Goal: Task Accomplishment & Management: Manage account settings

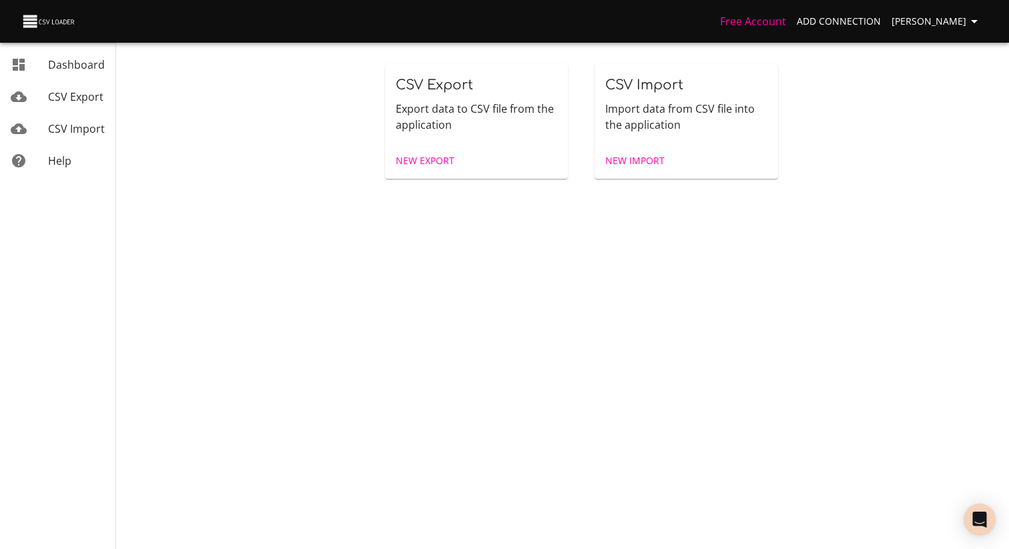
click at [939, 27] on span "[PERSON_NAME]" at bounding box center [937, 21] width 91 height 17
click at [942, 43] on link "Connections" at bounding box center [946, 51] width 85 height 24
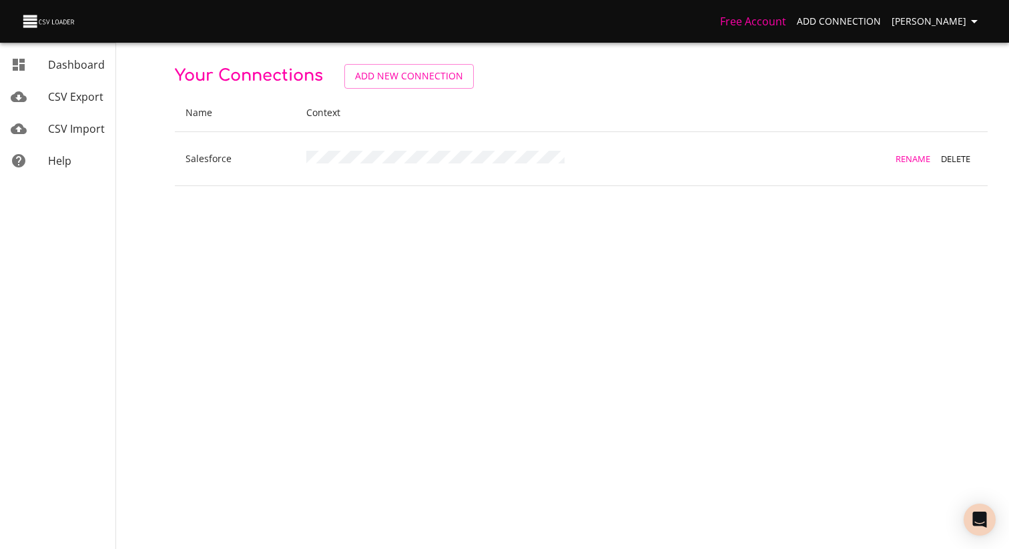
click at [75, 103] on span "CSV Export" at bounding box center [75, 96] width 55 height 15
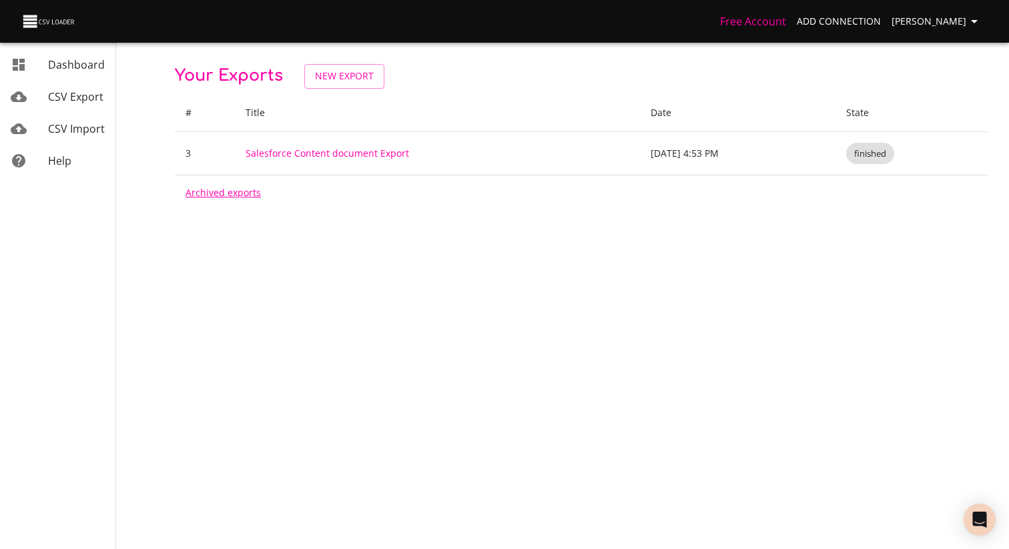
click at [218, 186] on link "Archived exports" at bounding box center [223, 192] width 75 height 13
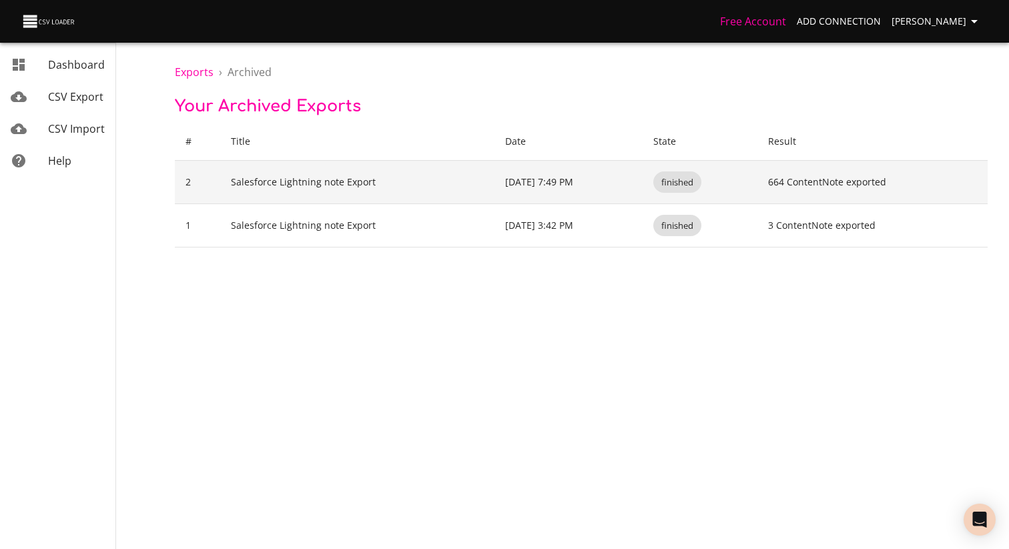
click at [275, 187] on td "Salesforce Lightning note Export" at bounding box center [357, 182] width 275 height 43
click at [254, 183] on td "Salesforce Lightning note Export" at bounding box center [357, 182] width 275 height 43
click at [192, 182] on td "2" at bounding box center [197, 182] width 45 height 43
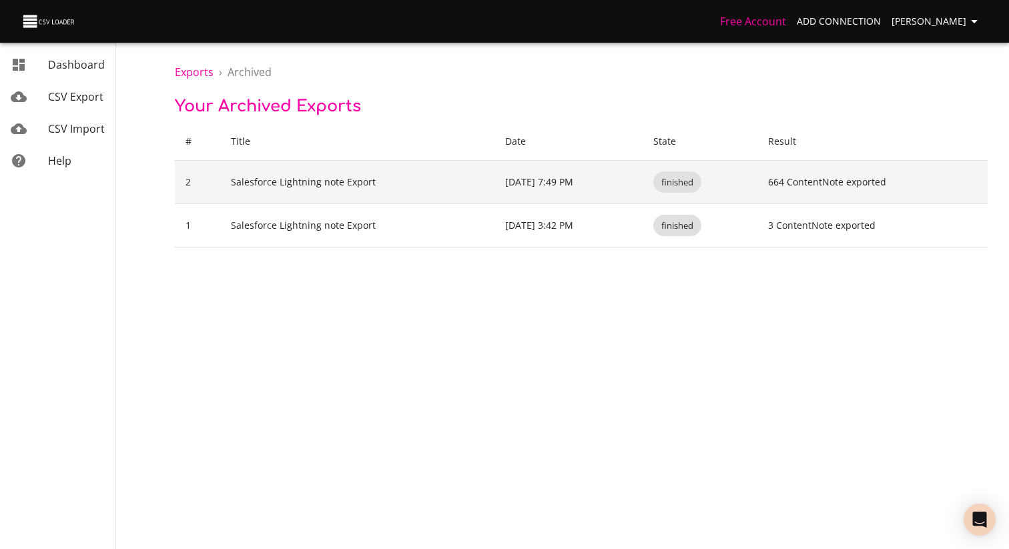
click at [192, 182] on td "2" at bounding box center [197, 182] width 45 height 43
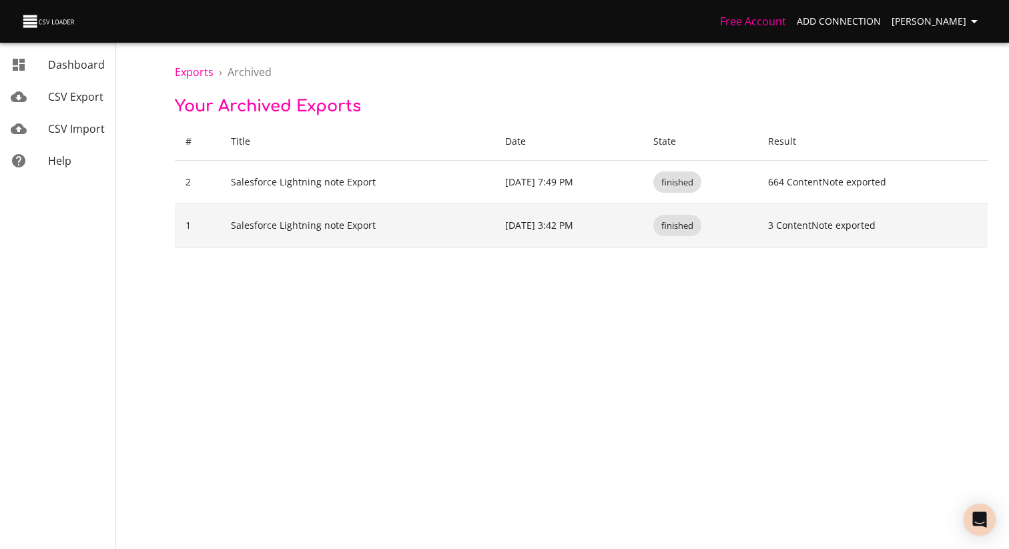
click at [192, 236] on td "1" at bounding box center [197, 225] width 45 height 43
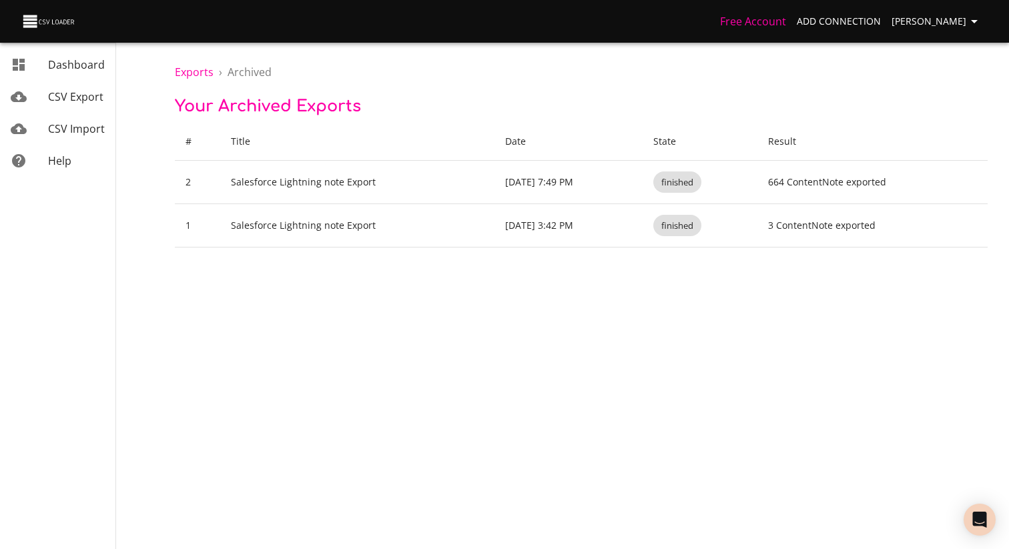
click at [67, 95] on span "CSV Export" at bounding box center [75, 96] width 55 height 15
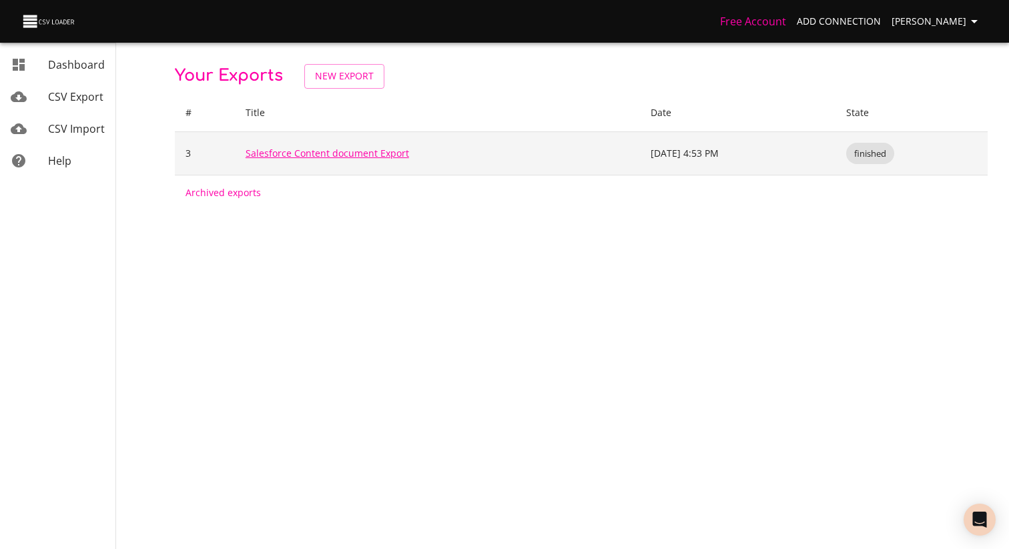
click at [300, 156] on link "Salesforce Content document Export" at bounding box center [328, 153] width 164 height 13
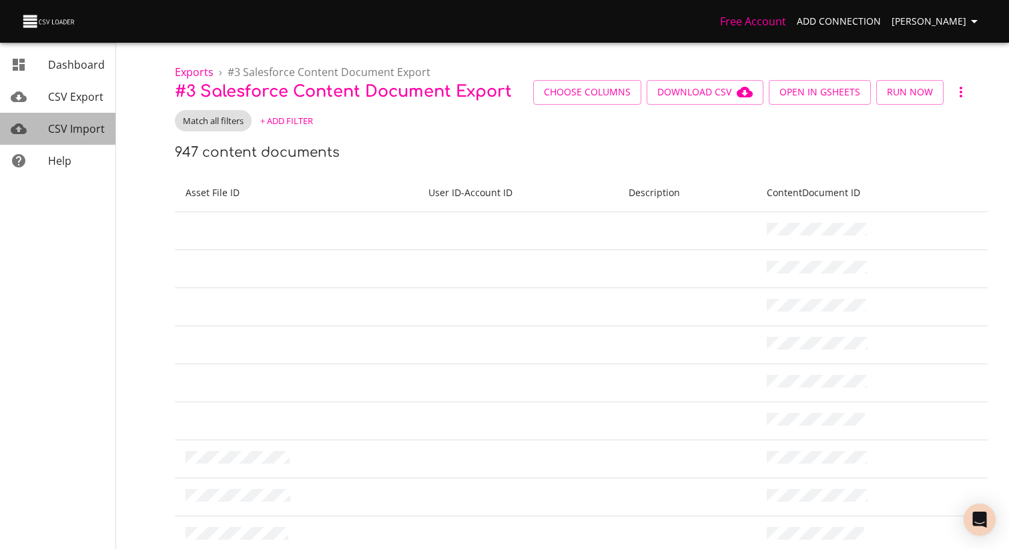
click at [69, 130] on span "CSV Import" at bounding box center [76, 128] width 57 height 15
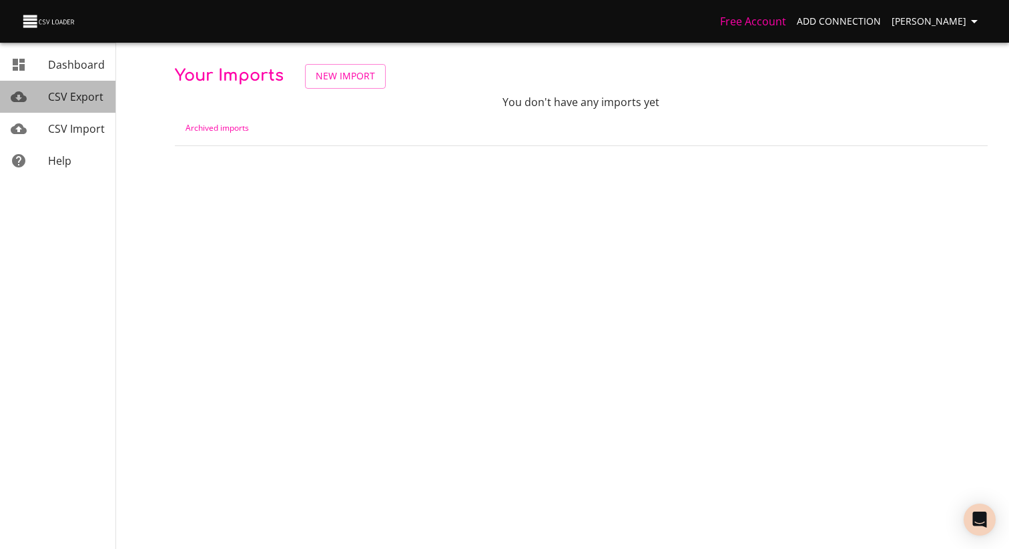
click at [67, 103] on span "CSV Export" at bounding box center [75, 96] width 55 height 15
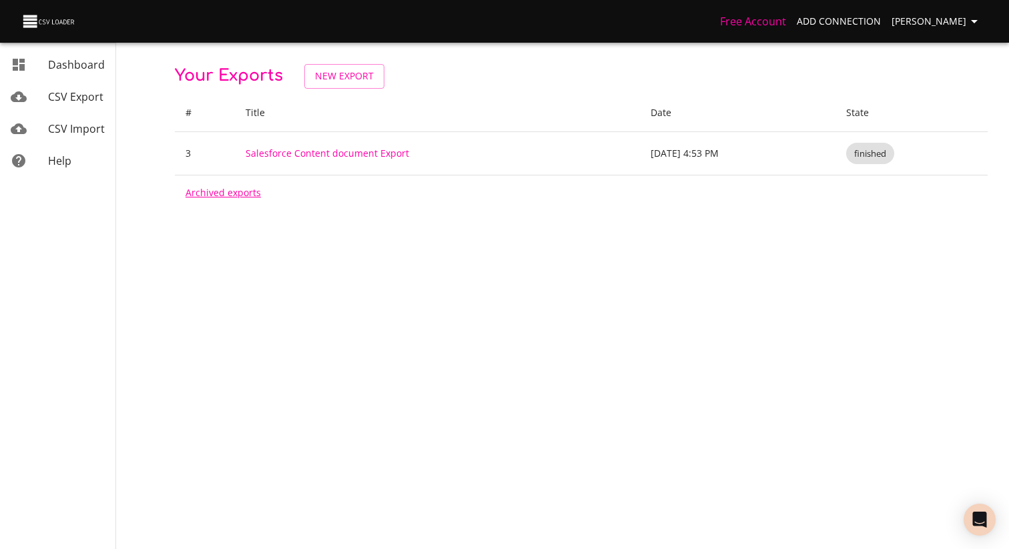
click at [217, 196] on link "Archived exports" at bounding box center [223, 192] width 75 height 13
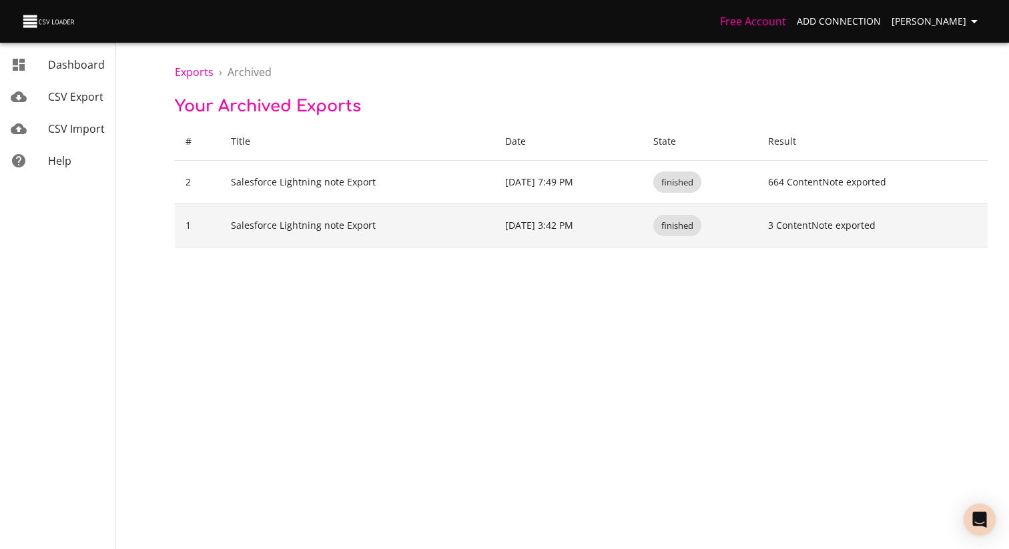
click at [667, 221] on td "finished" at bounding box center [700, 225] width 115 height 43
click at [697, 228] on span "finished" at bounding box center [677, 226] width 48 height 13
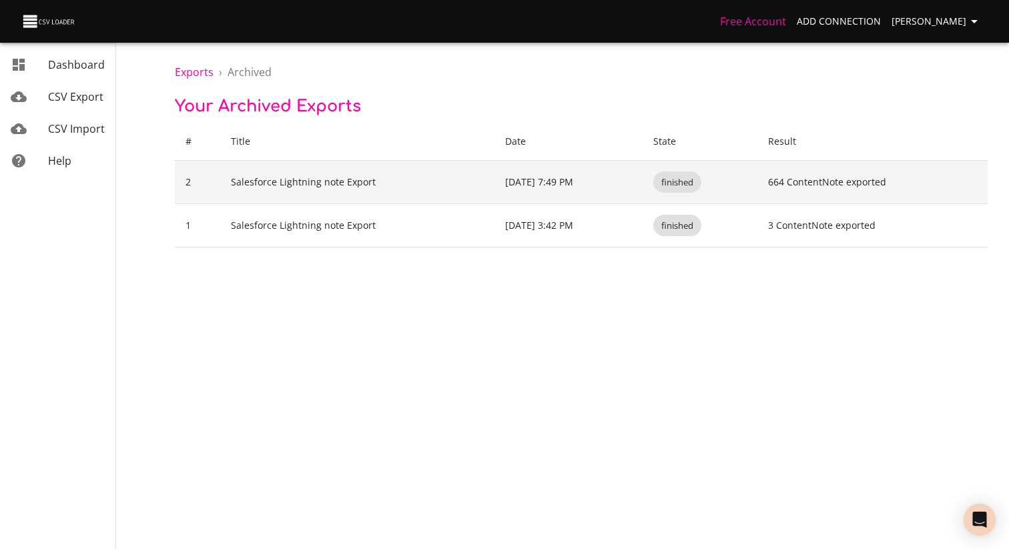
click at [303, 176] on td "Salesforce Lightning note Export" at bounding box center [357, 182] width 275 height 43
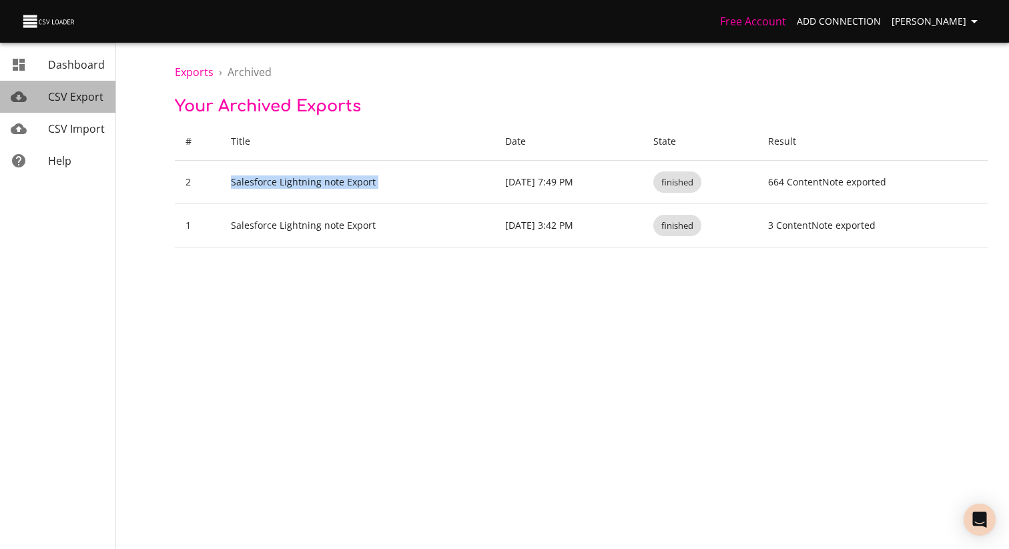
click at [73, 102] on span "CSV Export" at bounding box center [75, 96] width 55 height 15
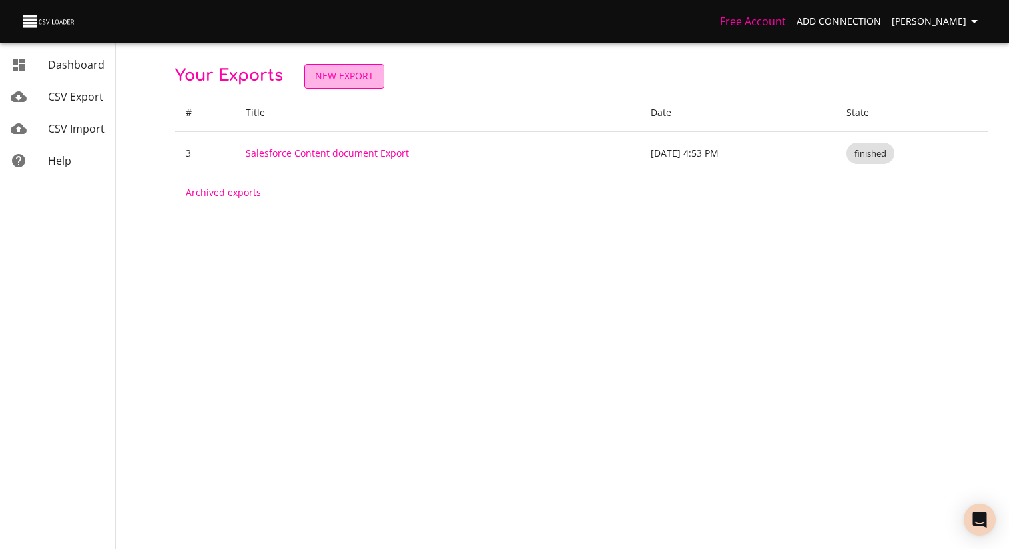
click at [332, 81] on span "New Export" at bounding box center [344, 76] width 59 height 17
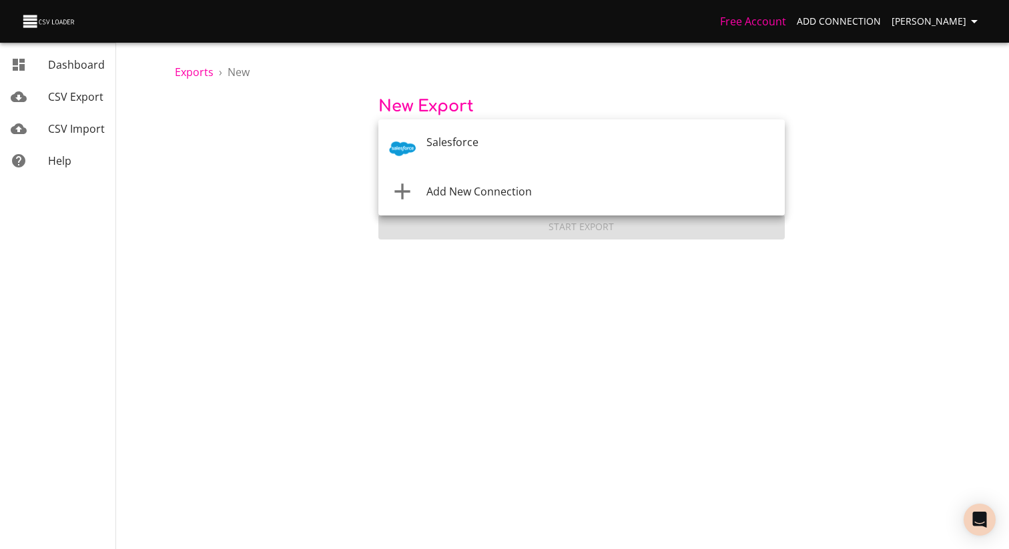
click at [463, 146] on body "Free Account Add Connection [PERSON_NAME] Dashboard CSV Export CSV Import Help …" at bounding box center [504, 274] width 1009 height 549
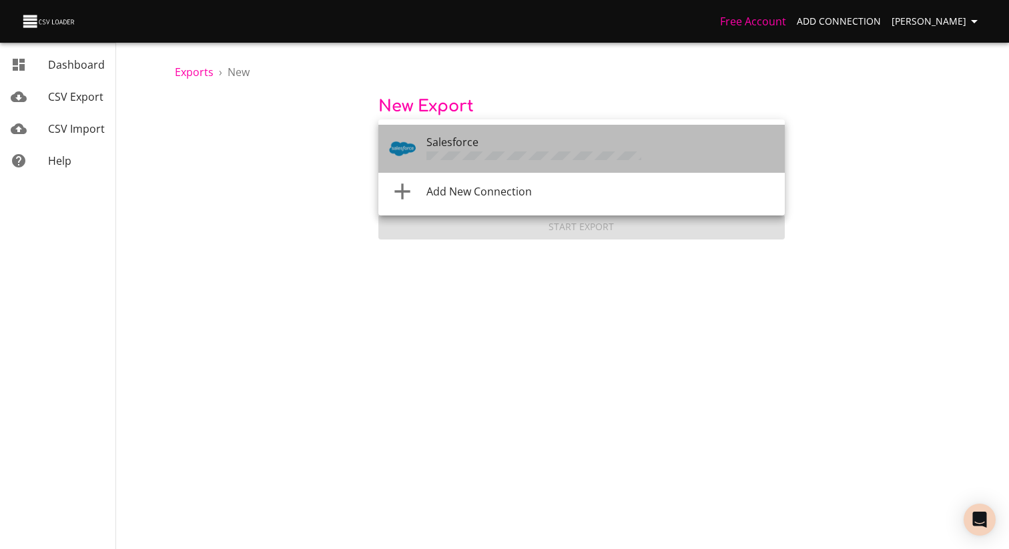
click at [463, 146] on span "Salesforce" at bounding box center [452, 142] width 52 height 15
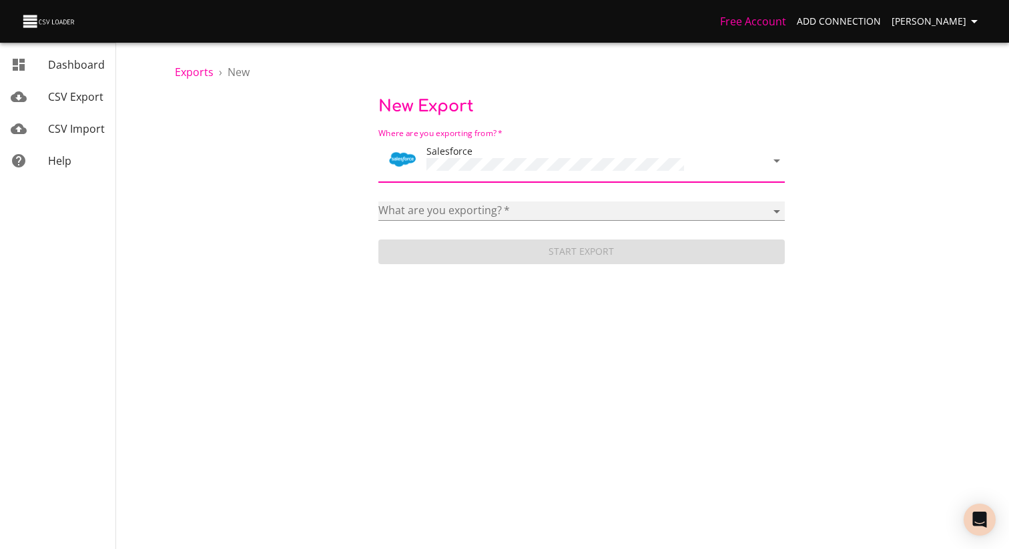
click at [489, 204] on select "Account Adicional Máquina de Café Campaign Case Categoria Classic Note Codigo R…" at bounding box center [581, 211] width 406 height 19
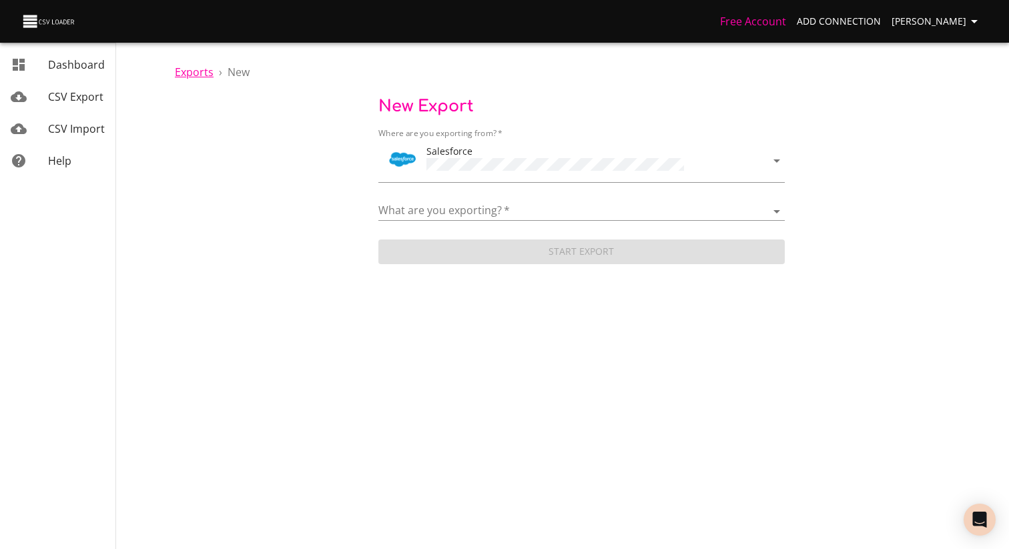
click at [191, 75] on span "Exports" at bounding box center [194, 72] width 39 height 15
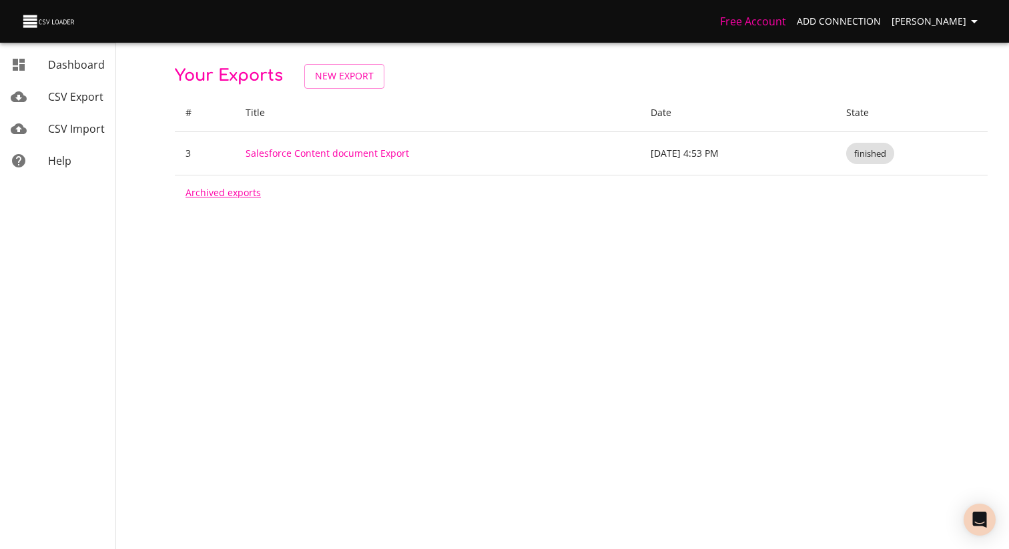
click at [245, 194] on link "Archived exports" at bounding box center [223, 192] width 75 height 13
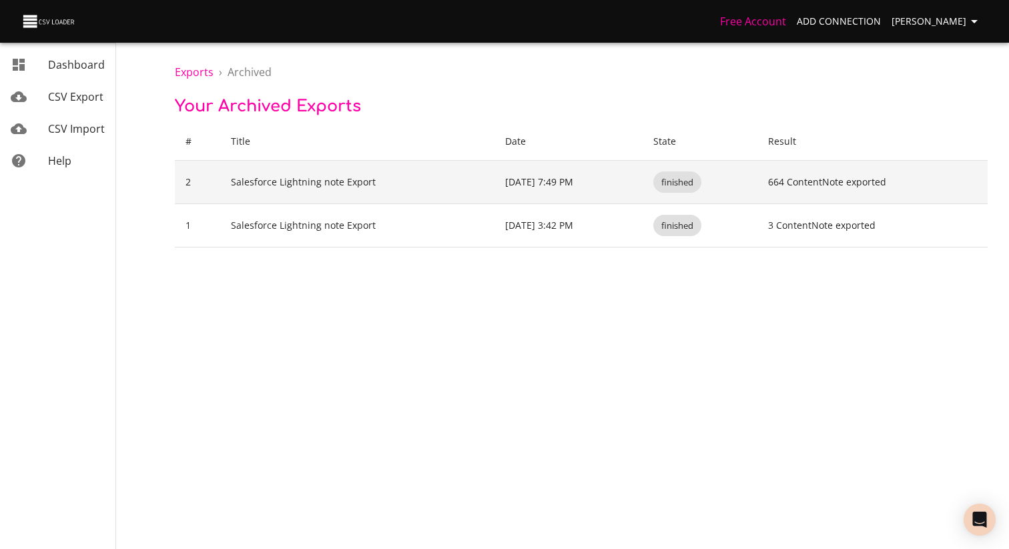
click at [222, 189] on td "Salesforce Lightning note Export" at bounding box center [357, 182] width 275 height 43
click at [251, 184] on td "Salesforce Lightning note Export" at bounding box center [357, 182] width 275 height 43
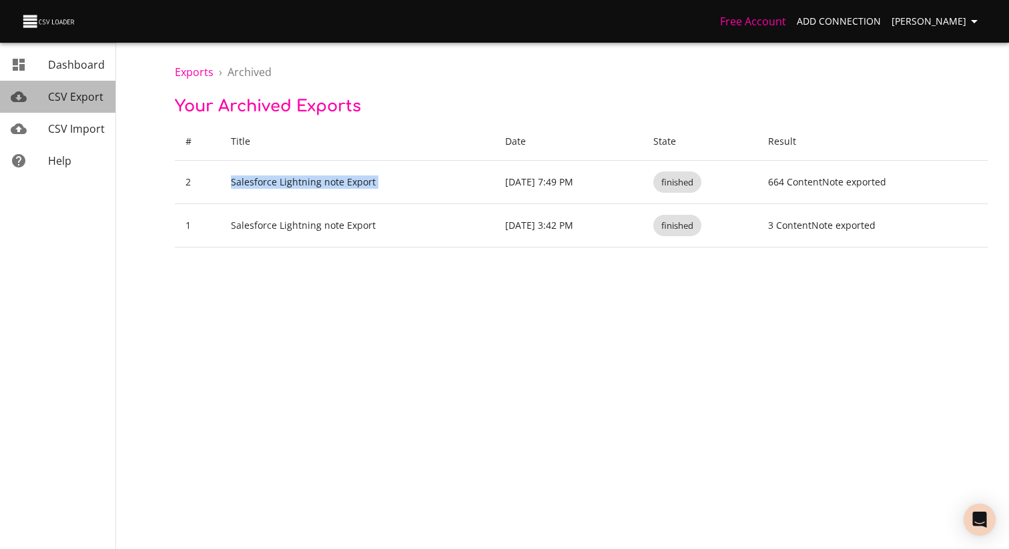
click at [53, 83] on link "CSV Export" at bounding box center [57, 97] width 115 height 32
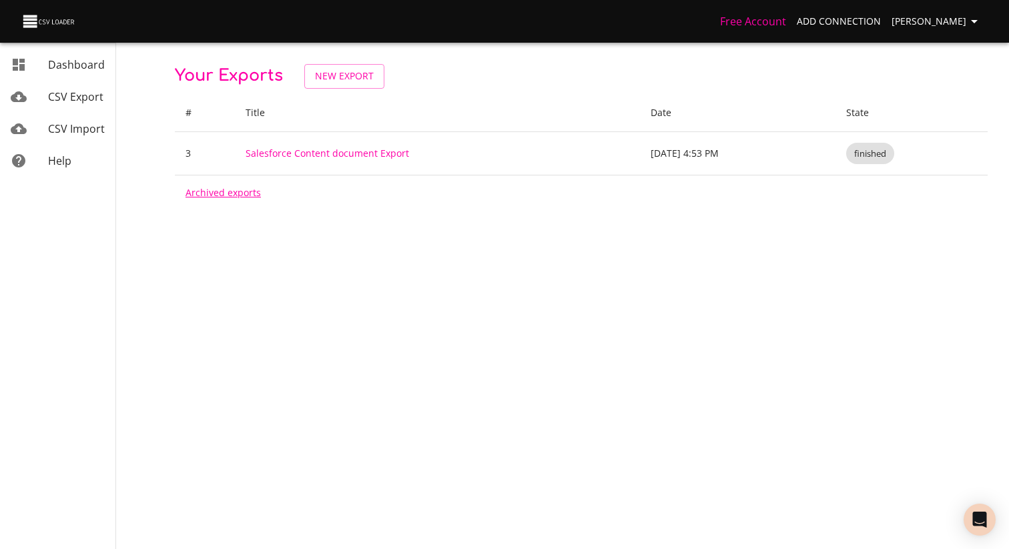
click at [207, 196] on link "Archived exports" at bounding box center [223, 192] width 75 height 13
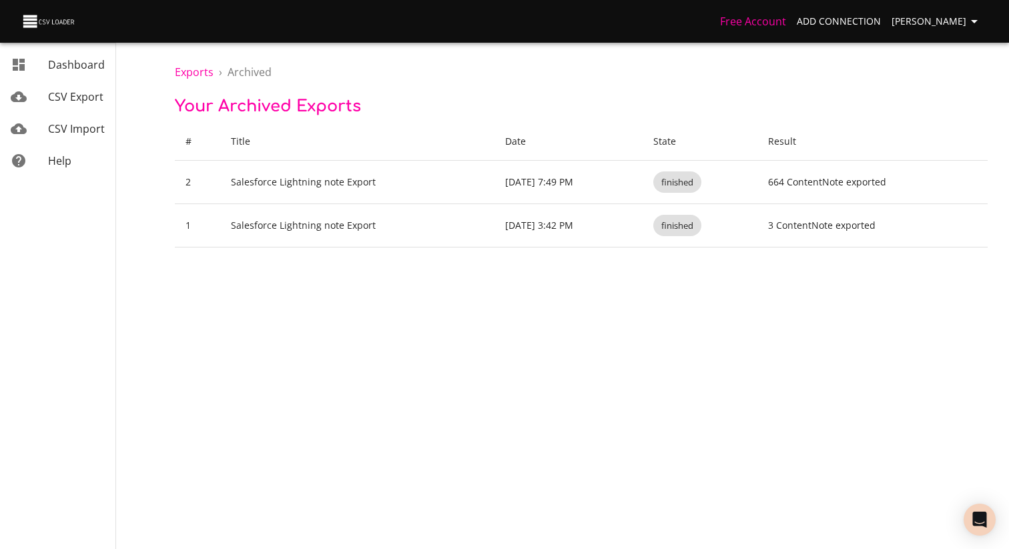
click at [61, 103] on span "CSV Export" at bounding box center [75, 96] width 55 height 15
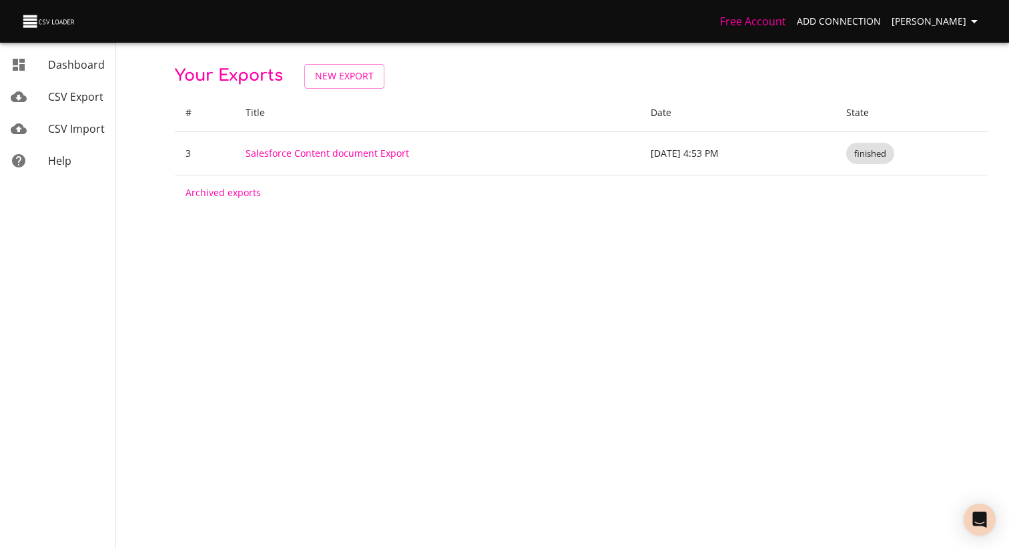
click at [881, 26] on span "Add Connection" at bounding box center [839, 21] width 84 height 17
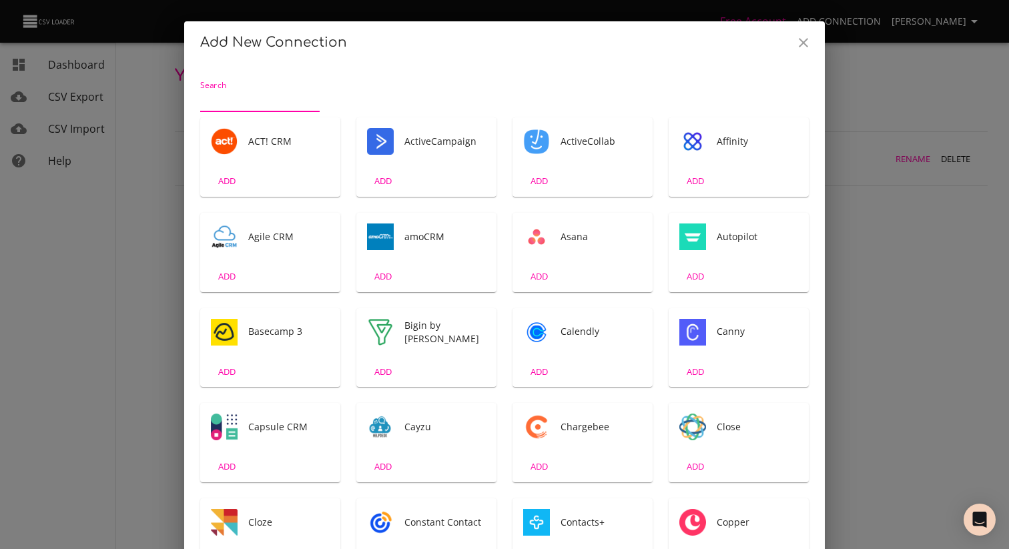
click at [808, 39] on icon "Close" at bounding box center [804, 43] width 16 height 16
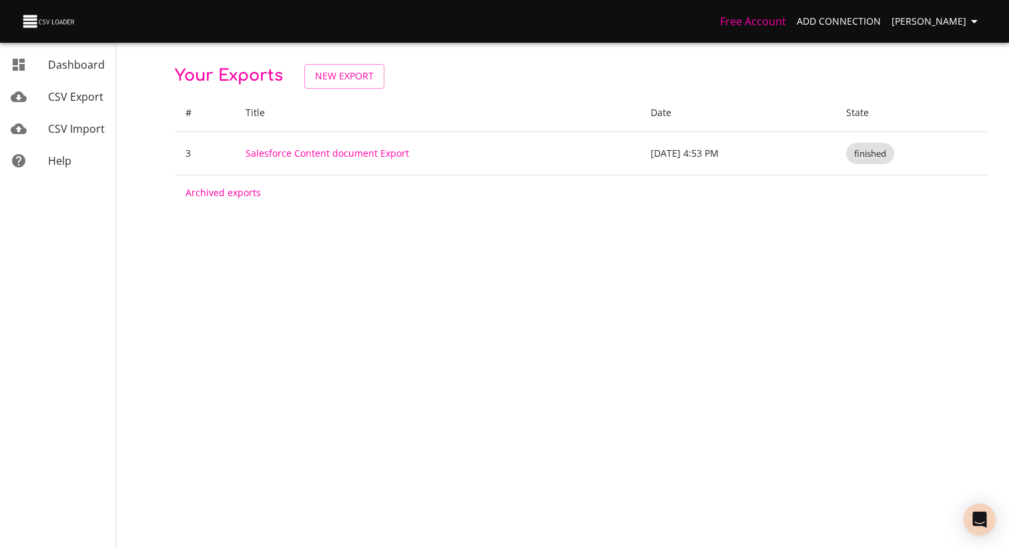
click at [979, 20] on icon "button" at bounding box center [974, 21] width 16 height 16
click at [939, 184] on ul "Connections Destinations Billing Usage Settings Sign out" at bounding box center [946, 111] width 85 height 156
click at [946, 178] on li "Sign out" at bounding box center [946, 172] width 85 height 24
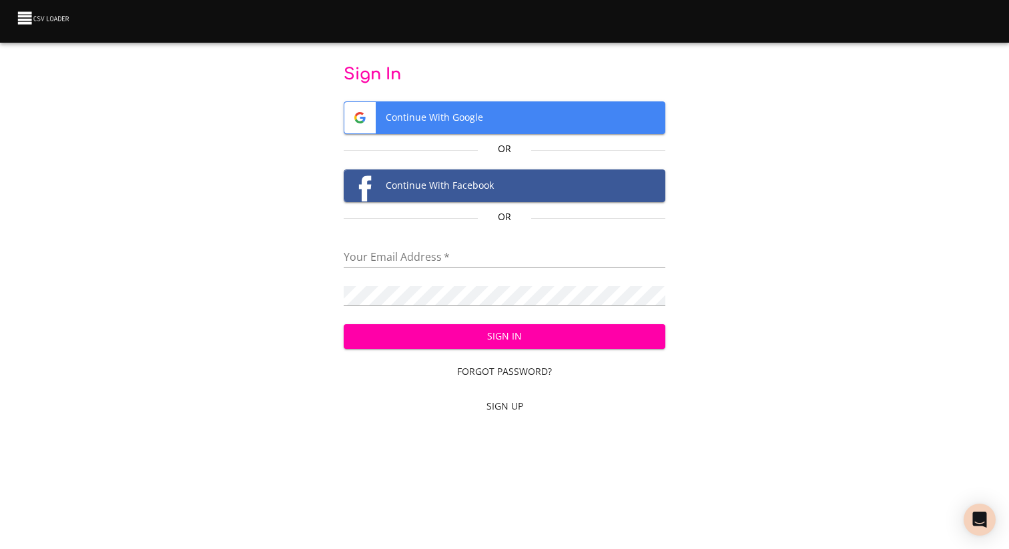
click at [483, 131] on span "Continue With Google" at bounding box center [504, 117] width 321 height 31
